Goal: Task Accomplishment & Management: Manage account settings

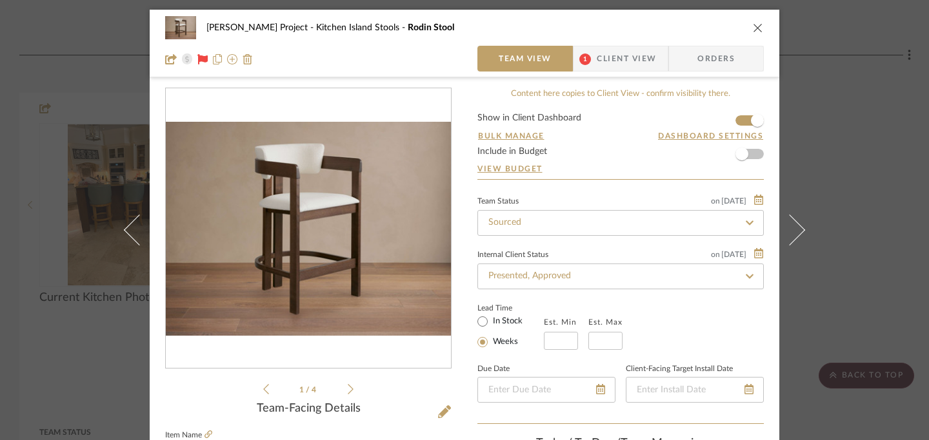
scroll to position [90, 0]
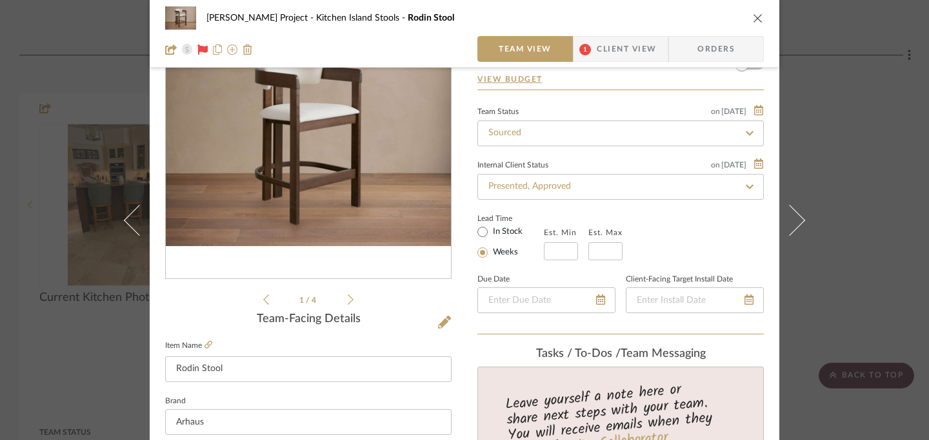
click at [753, 21] on icon "close" at bounding box center [758, 18] width 10 height 10
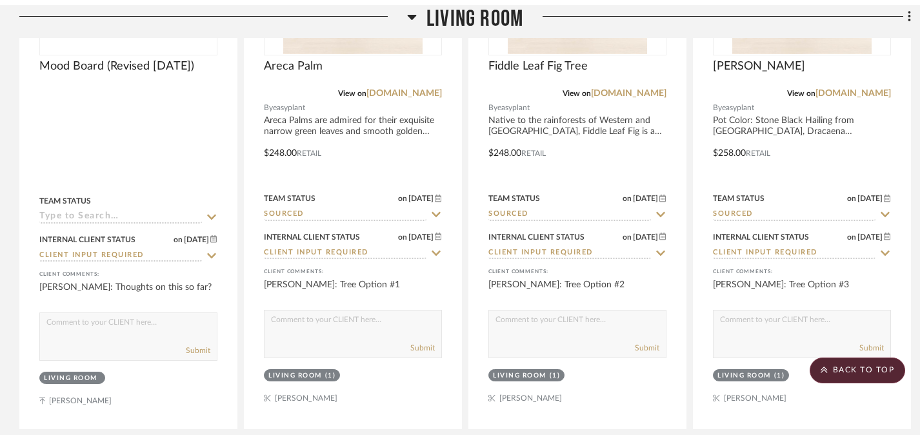
scroll to position [0, 0]
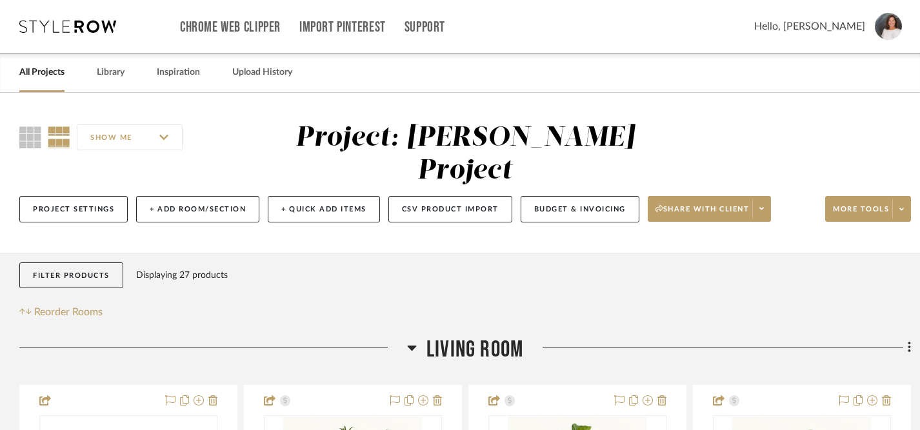
click at [46, 75] on link "All Projects" at bounding box center [41, 72] width 45 height 17
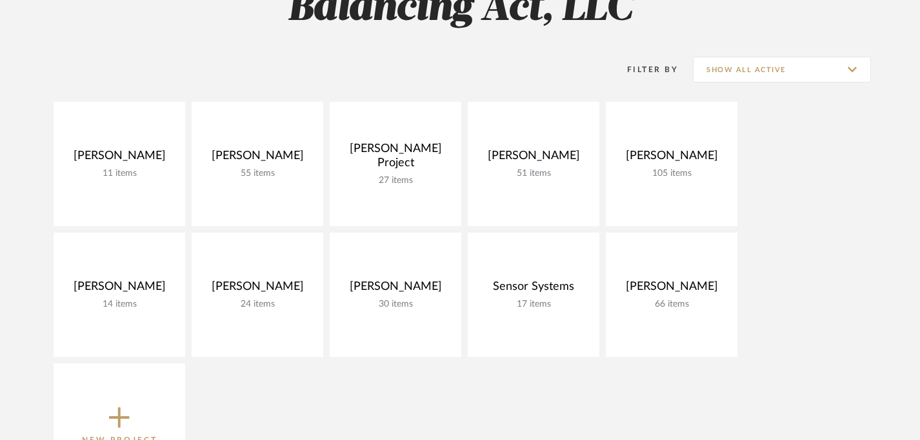
scroll to position [140, 0]
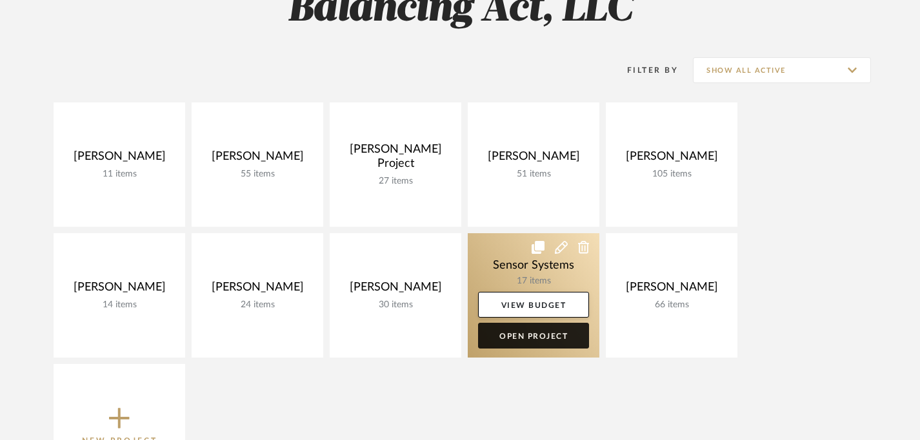
click at [549, 337] on link "Open Project" at bounding box center [533, 336] width 111 height 26
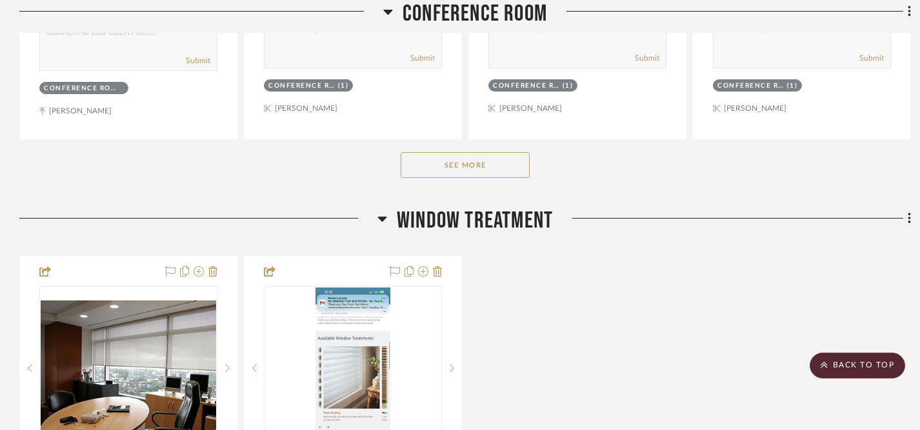
scroll to position [785, 0]
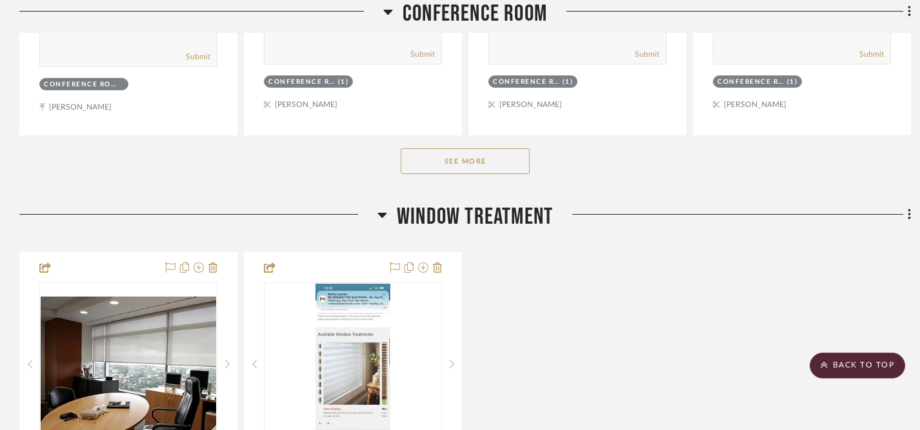
click at [477, 165] on button "See More" at bounding box center [464, 161] width 129 height 26
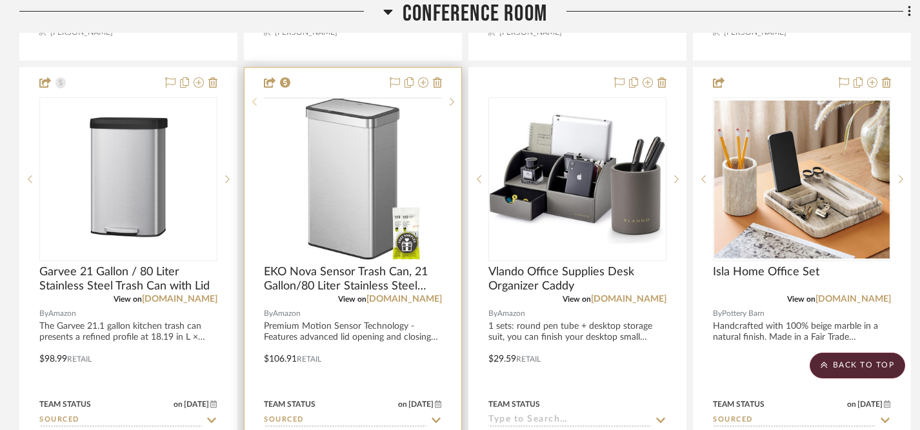
scroll to position [1431, 0]
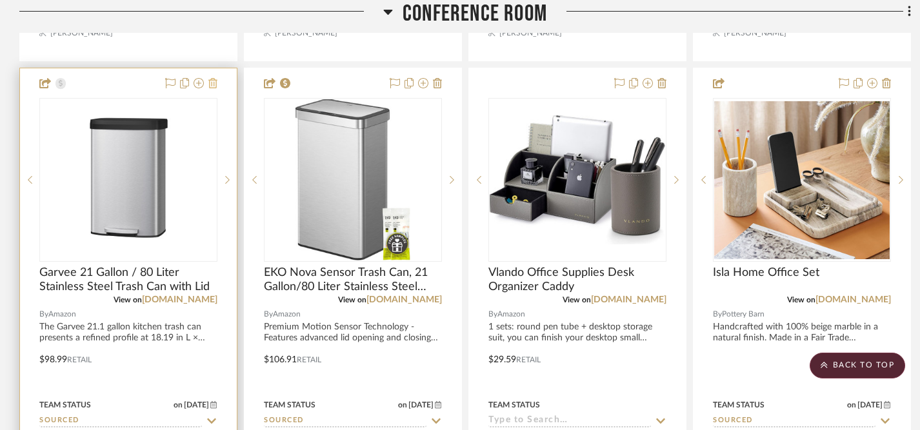
click at [215, 83] on icon at bounding box center [212, 83] width 9 height 10
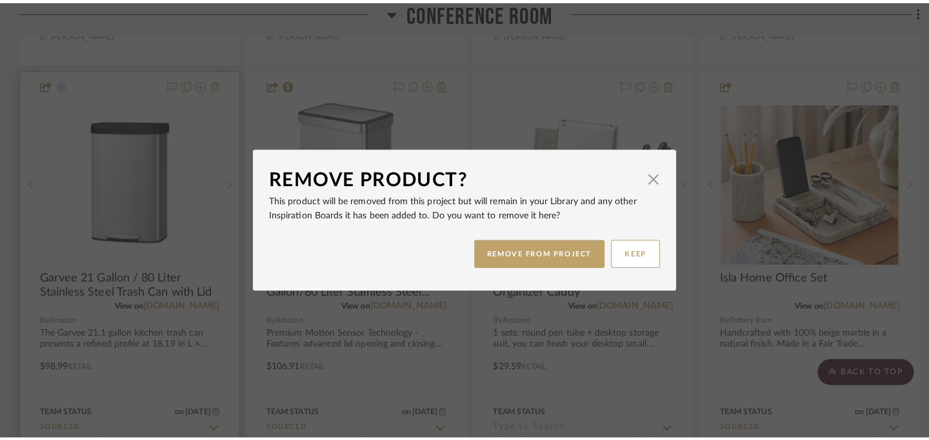
scroll to position [0, 0]
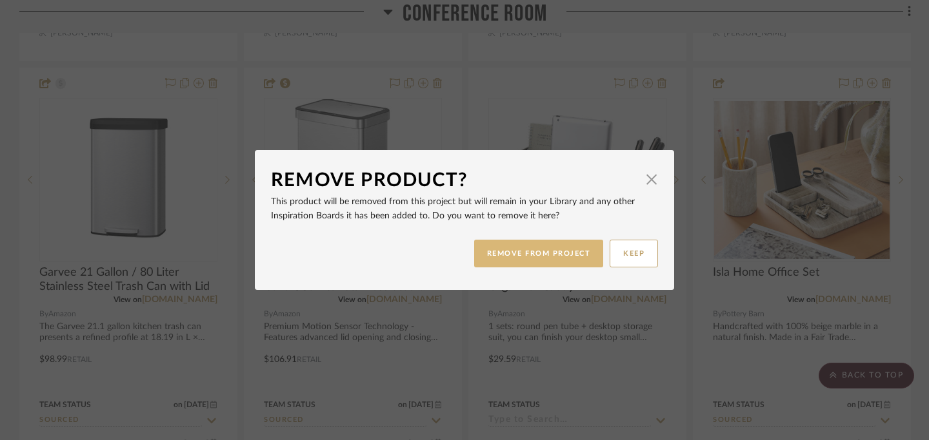
click at [529, 257] on button "REMOVE FROM PROJECT" at bounding box center [539, 254] width 130 height 28
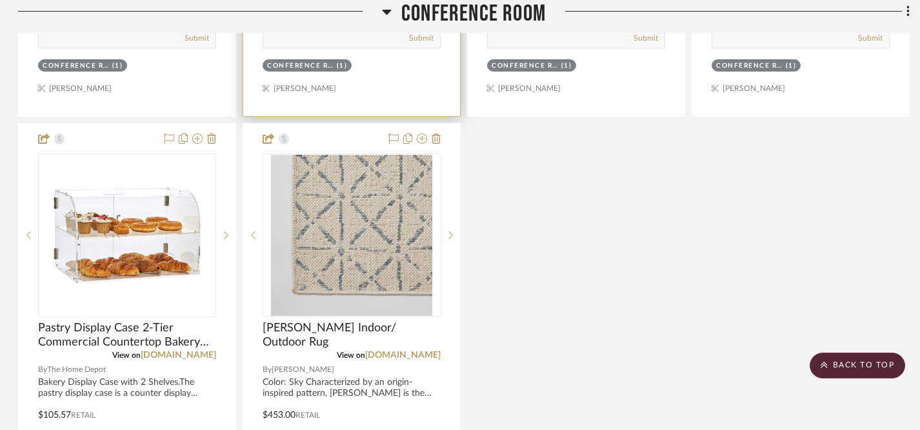
scroll to position [1947, 1]
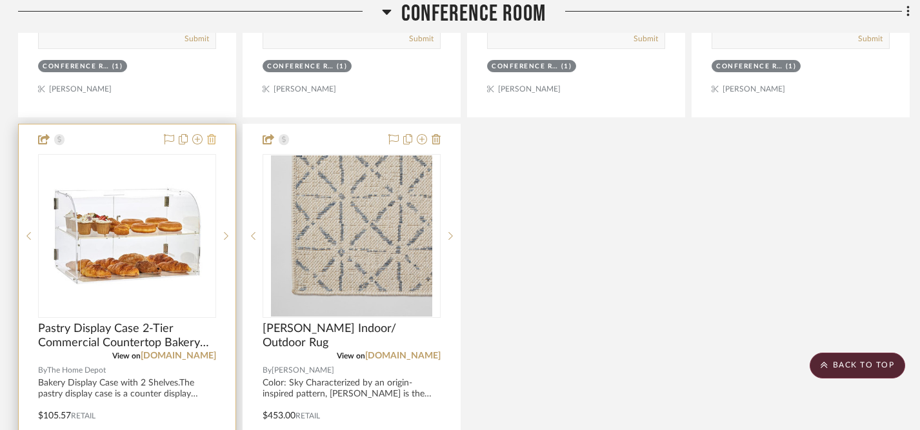
click at [214, 141] on icon at bounding box center [211, 139] width 9 height 10
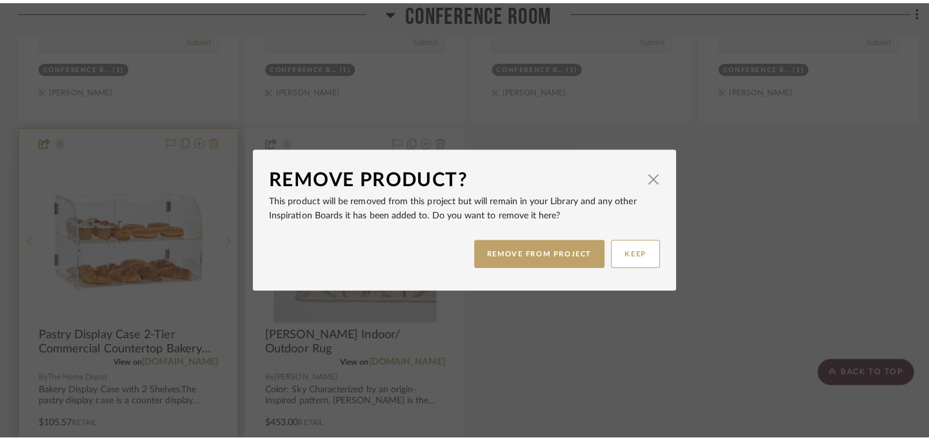
scroll to position [0, 0]
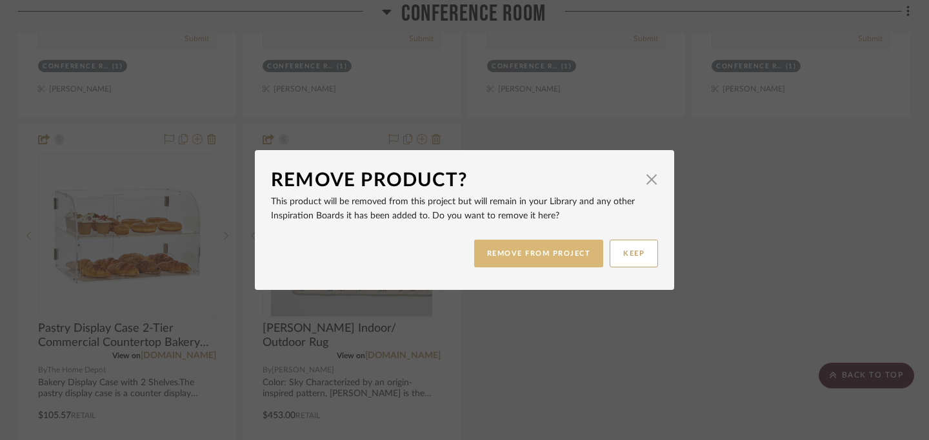
click at [532, 250] on button "REMOVE FROM PROJECT" at bounding box center [539, 254] width 130 height 28
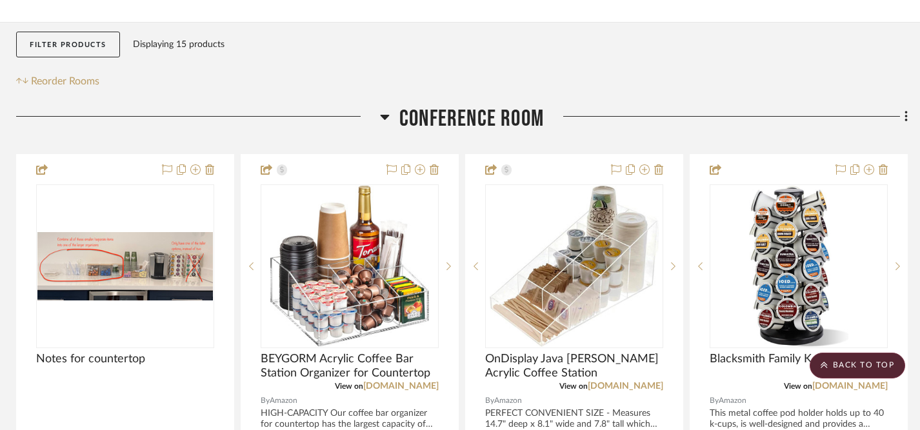
scroll to position [0, 3]
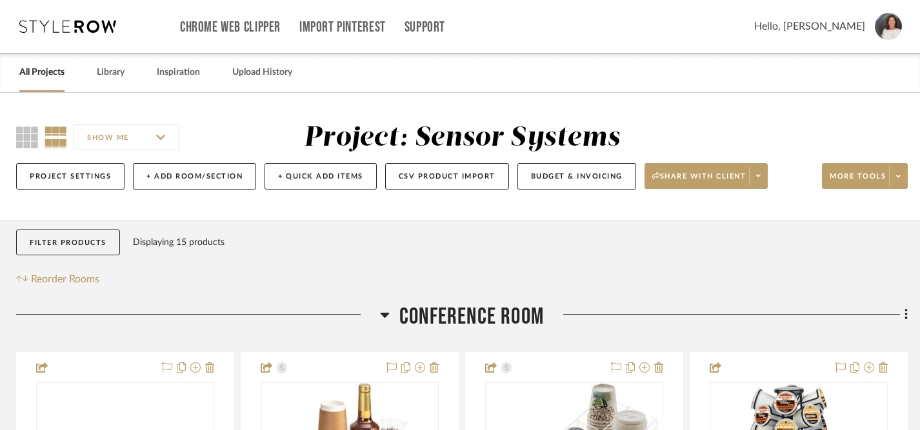
drag, startPoint x: 798, startPoint y: 149, endPoint x: 139, endPoint y: 6, distance: 673.8
